Goal: Transaction & Acquisition: Obtain resource

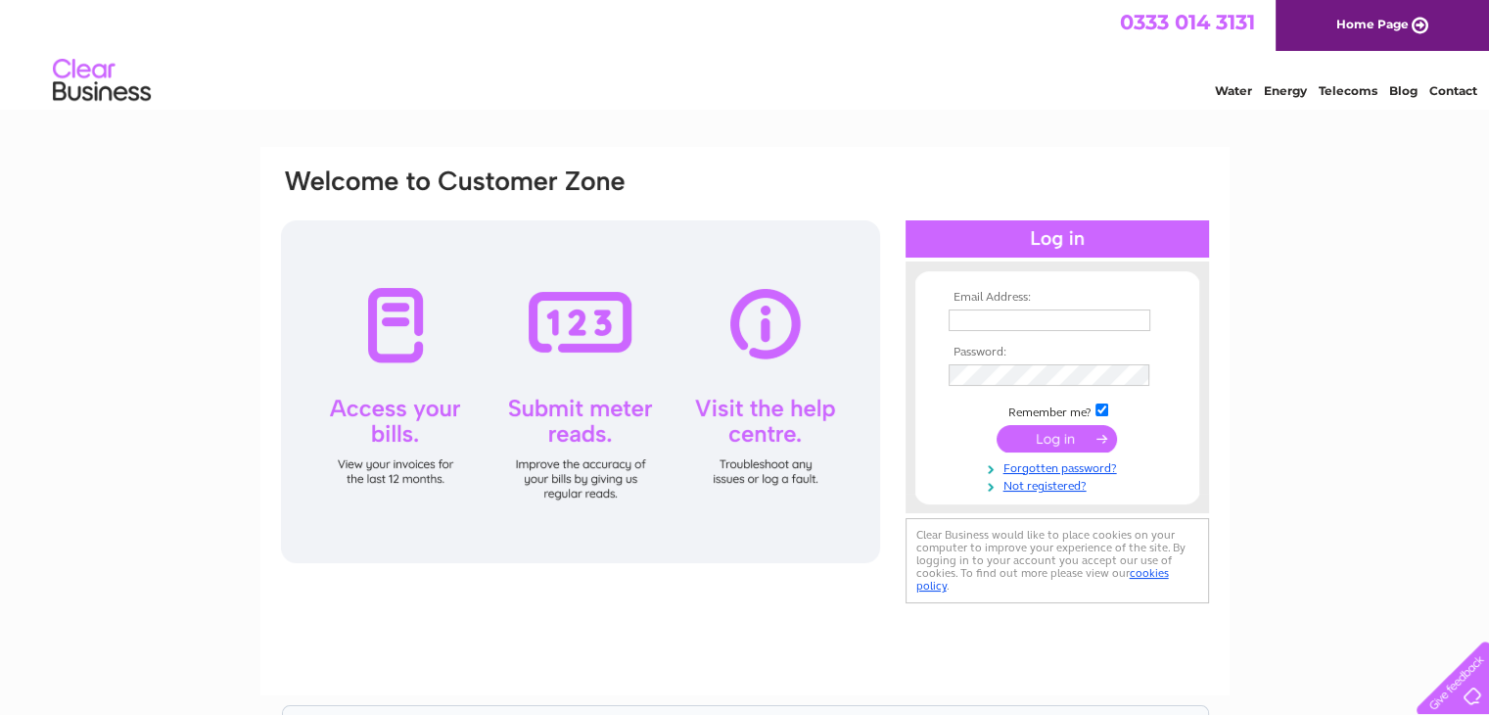
click at [1035, 326] on input "text" at bounding box center [1050, 320] width 202 height 22
type input "ursula@euroscroll.com"
click at [997, 426] on input "submit" at bounding box center [1057, 439] width 120 height 27
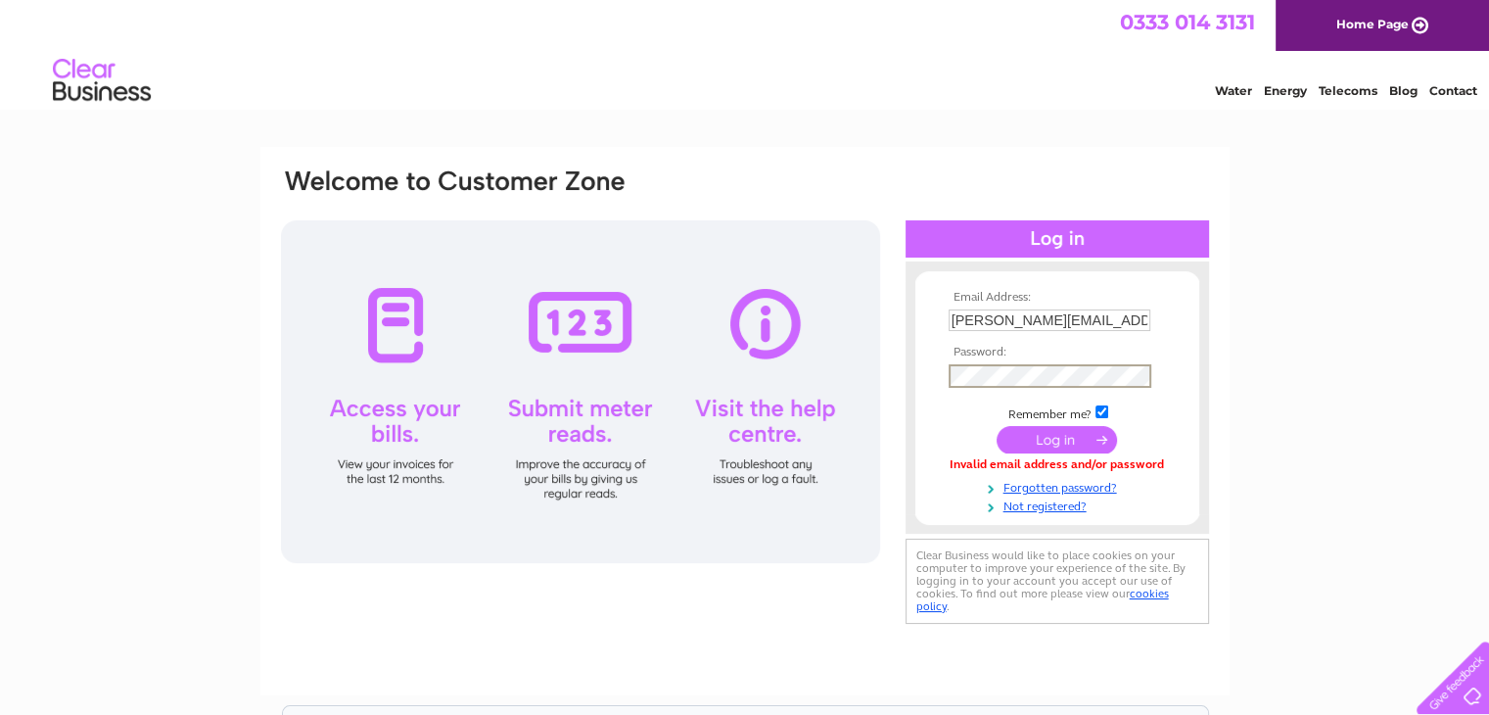
click at [997, 426] on input "submit" at bounding box center [1057, 439] width 120 height 27
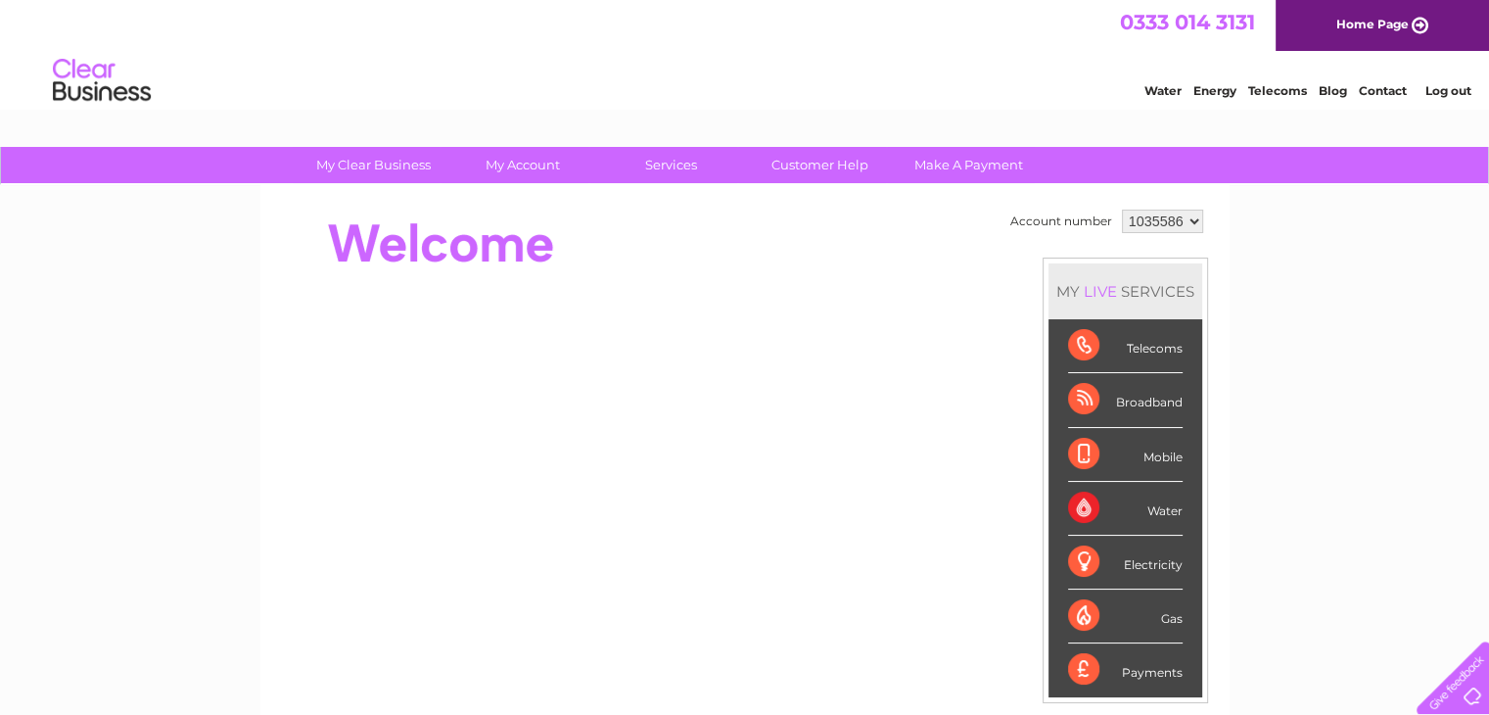
click at [1189, 224] on select "1035586 1156320" at bounding box center [1162, 221] width 81 height 23
click at [1122, 210] on select "1035586 1156320" at bounding box center [1162, 221] width 81 height 23
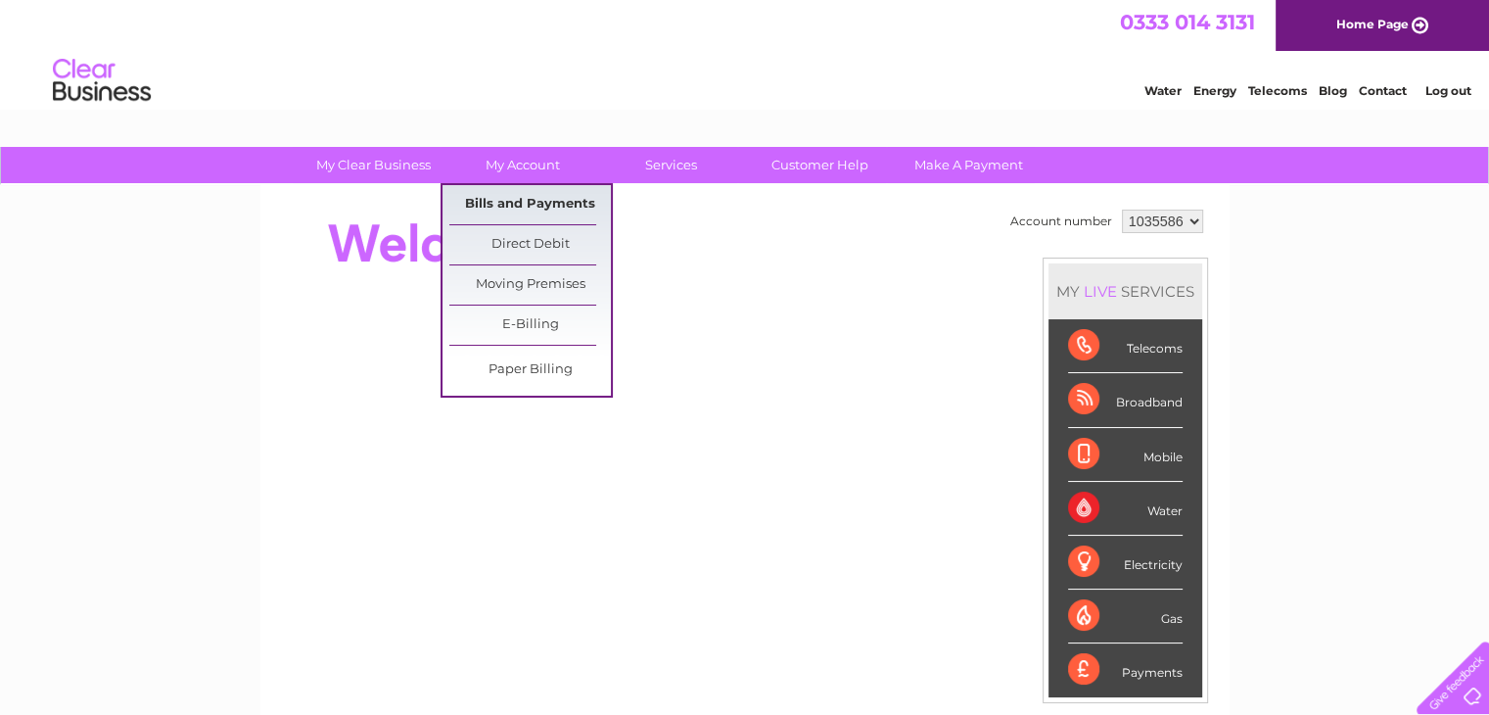
click at [550, 204] on link "Bills and Payments" at bounding box center [530, 204] width 162 height 39
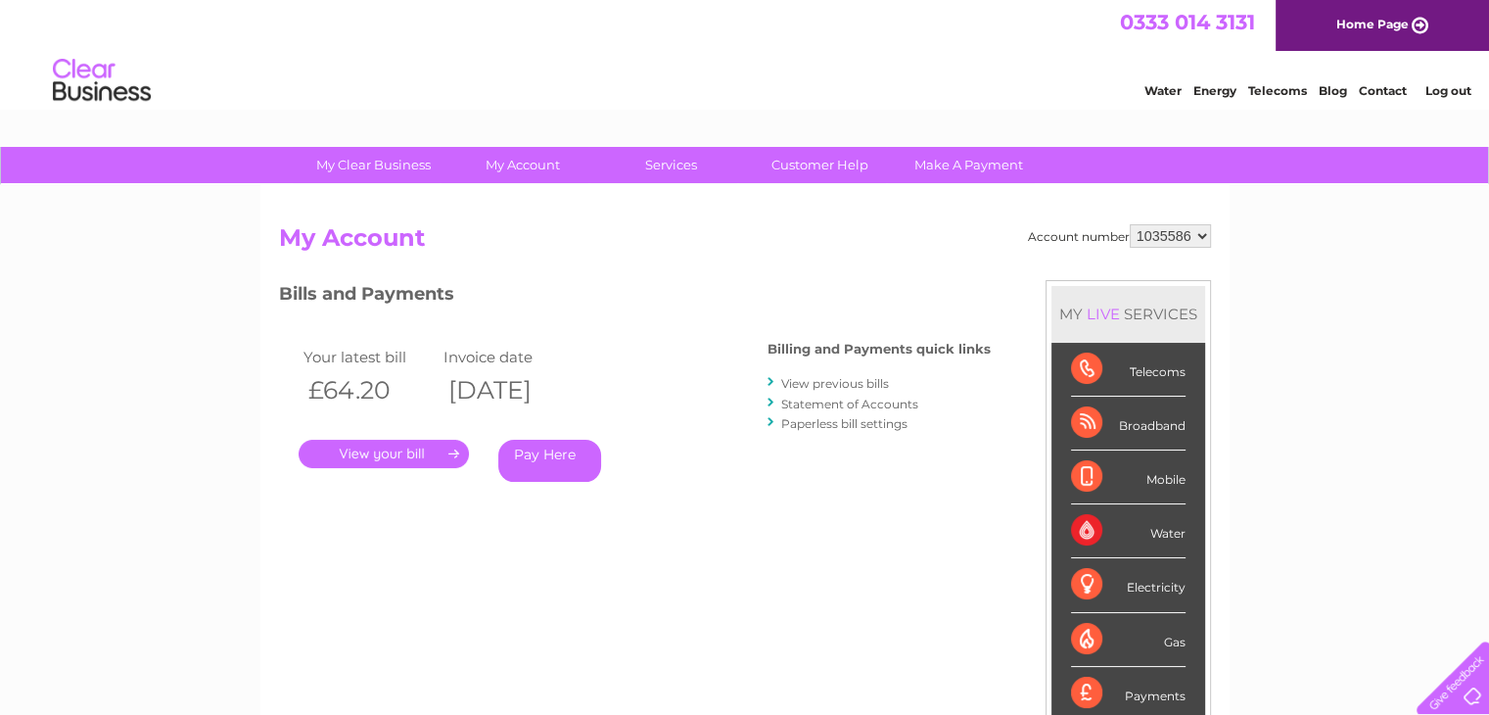
click at [399, 447] on link "." at bounding box center [384, 454] width 170 height 28
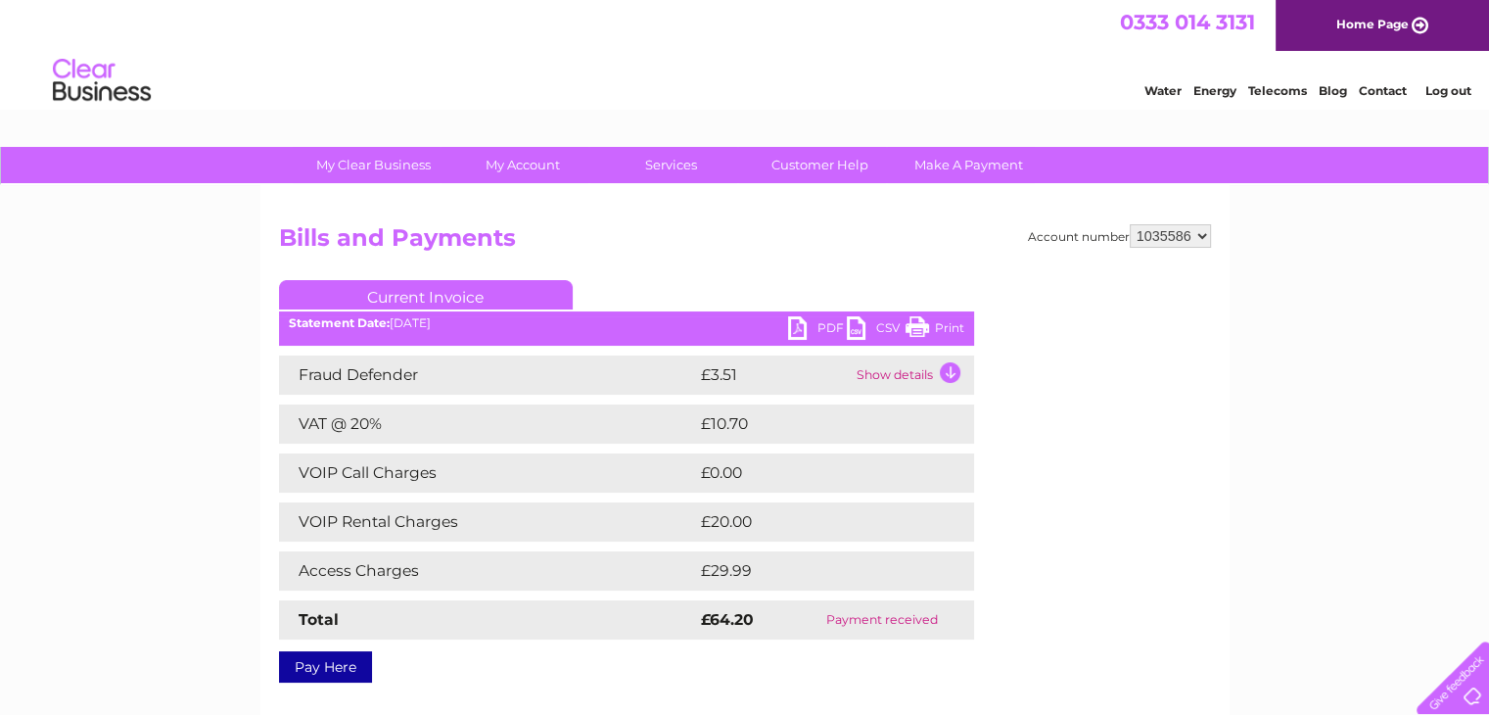
click at [805, 333] on link "PDF" at bounding box center [817, 330] width 59 height 28
click at [1202, 235] on select "1035586 1156320" at bounding box center [1170, 235] width 81 height 23
select select "1156320"
click at [1130, 224] on select "1035586 1156320" at bounding box center [1170, 235] width 81 height 23
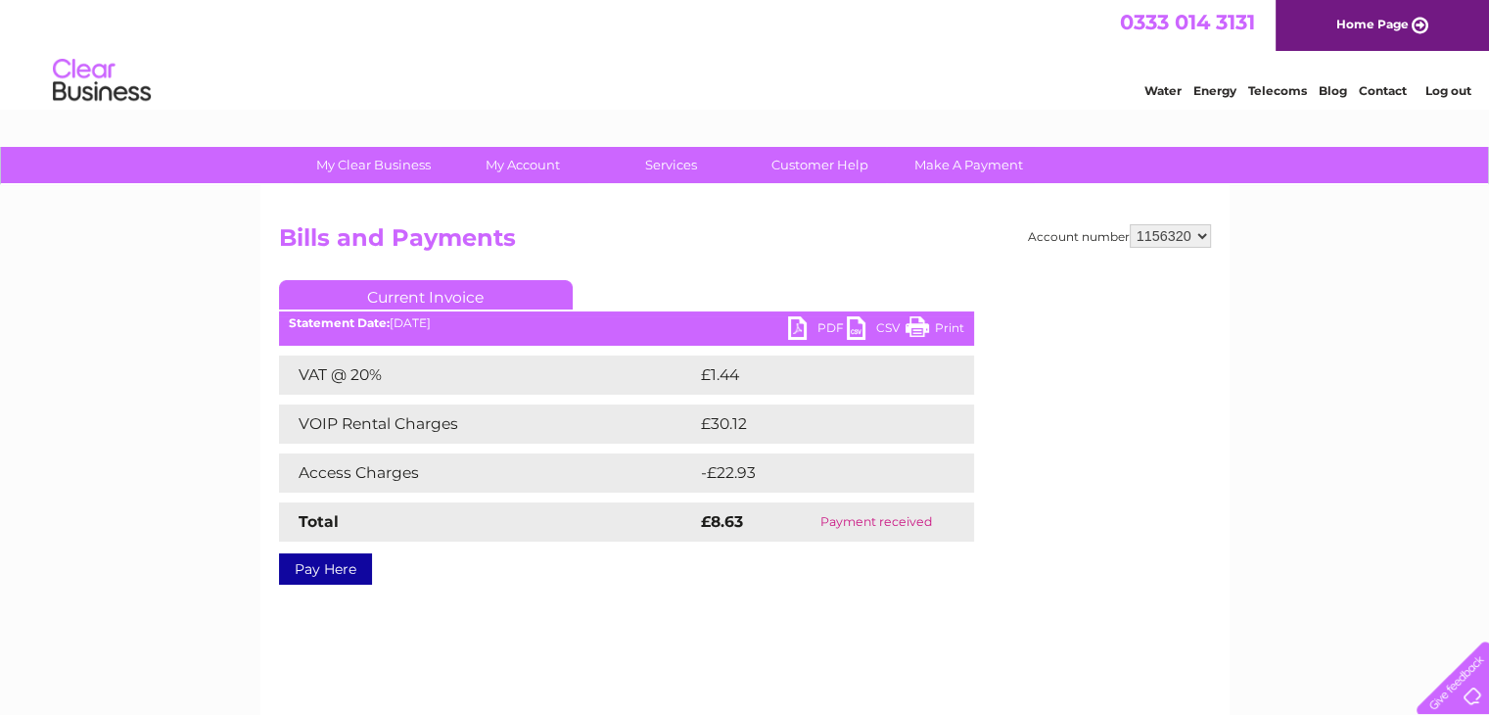
click at [815, 330] on link "PDF" at bounding box center [817, 330] width 59 height 28
